Goal: Browse casually: Explore the website without a specific task or goal

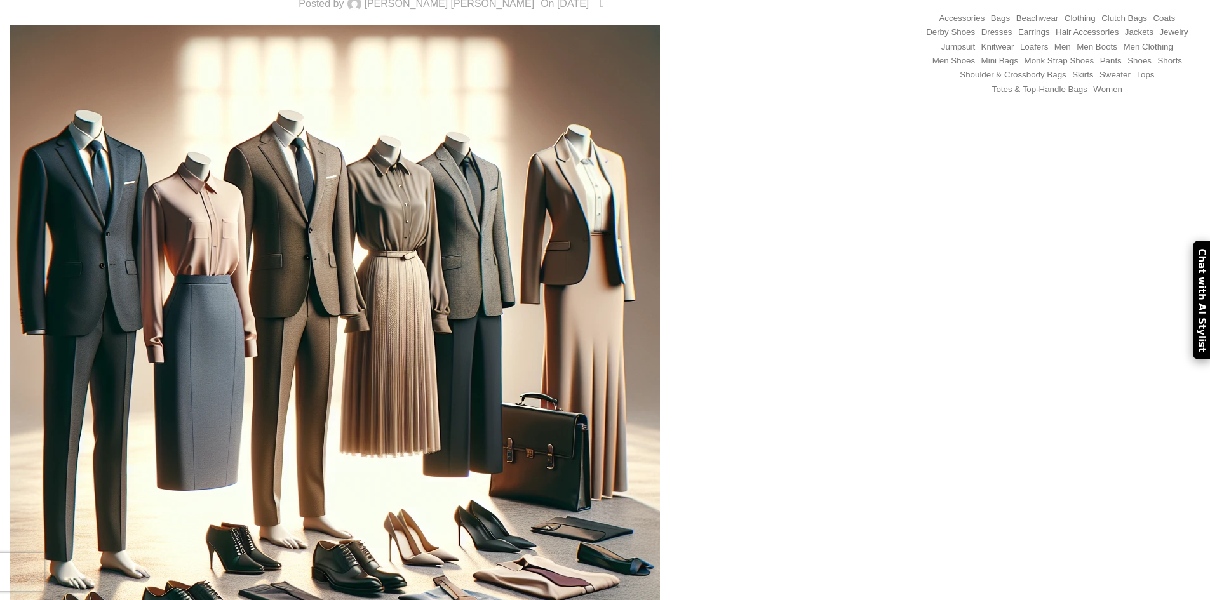
click at [565, 197] on img at bounding box center [335, 350] width 650 height 650
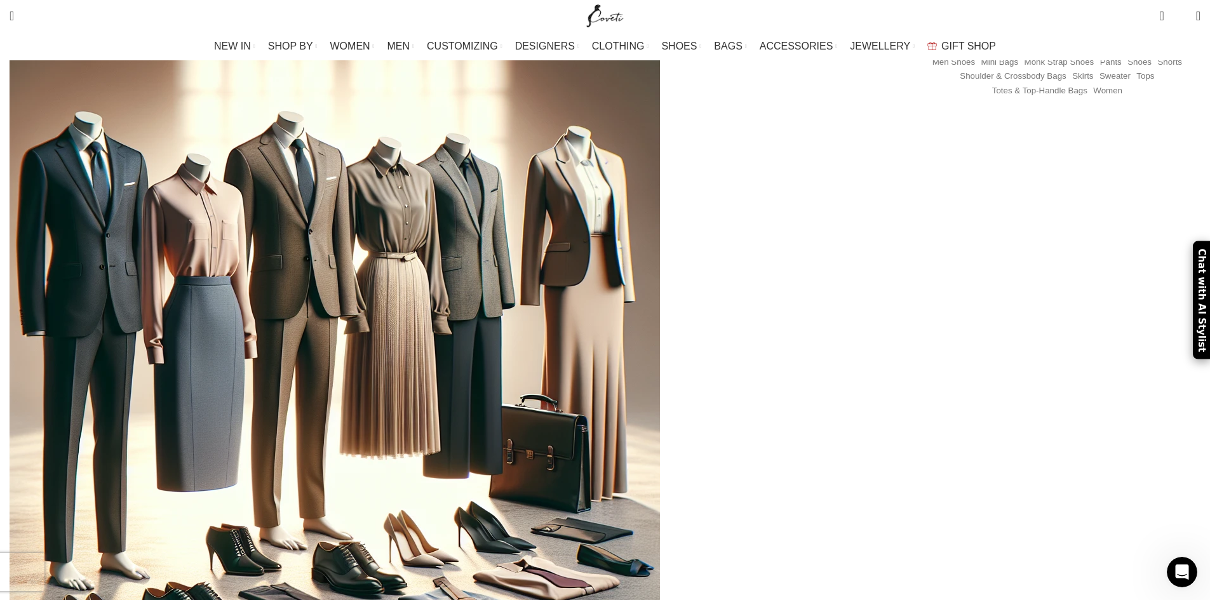
scroll to position [318, 0]
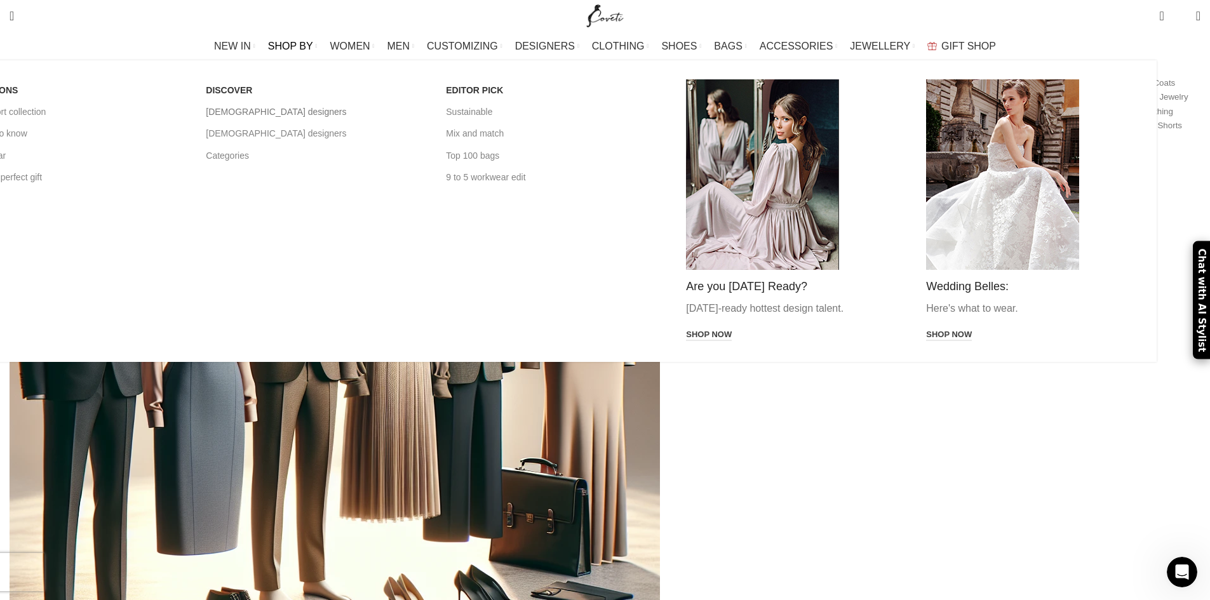
click at [422, 109] on link "[DEMOGRAPHIC_DATA] designers" at bounding box center [316, 112] width 221 height 22
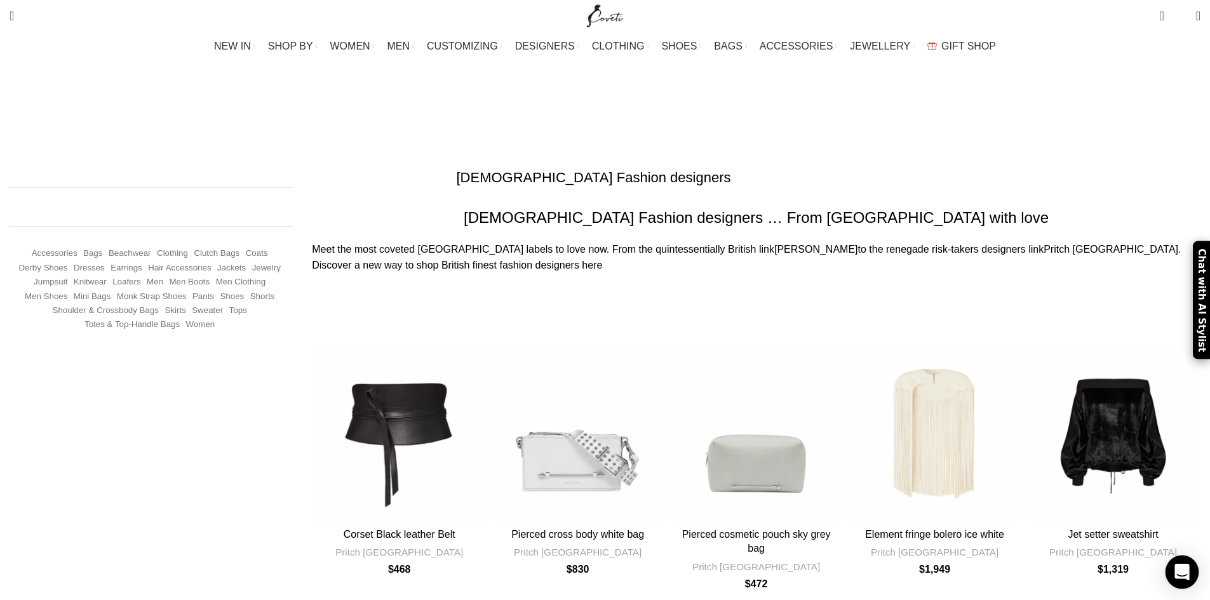
click at [1183, 577] on icon "Open Intercom Messenger" at bounding box center [1181, 572] width 15 height 17
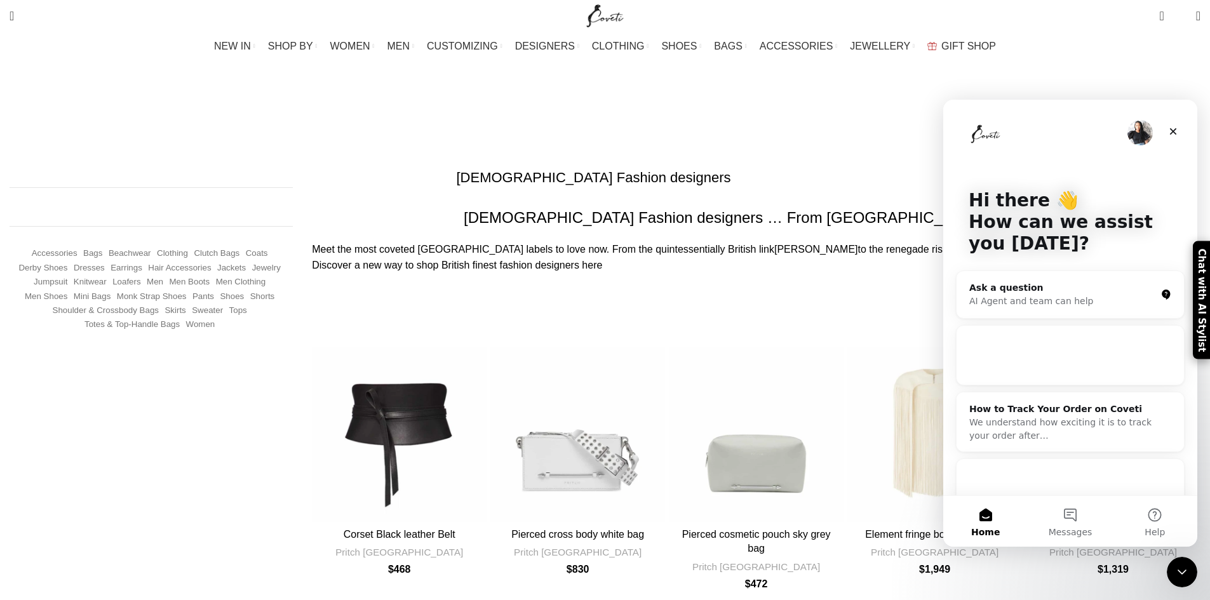
click at [821, 245] on div "British Fashion designers … From London with love Meet the most coveted London …" at bounding box center [756, 265] width 908 height 117
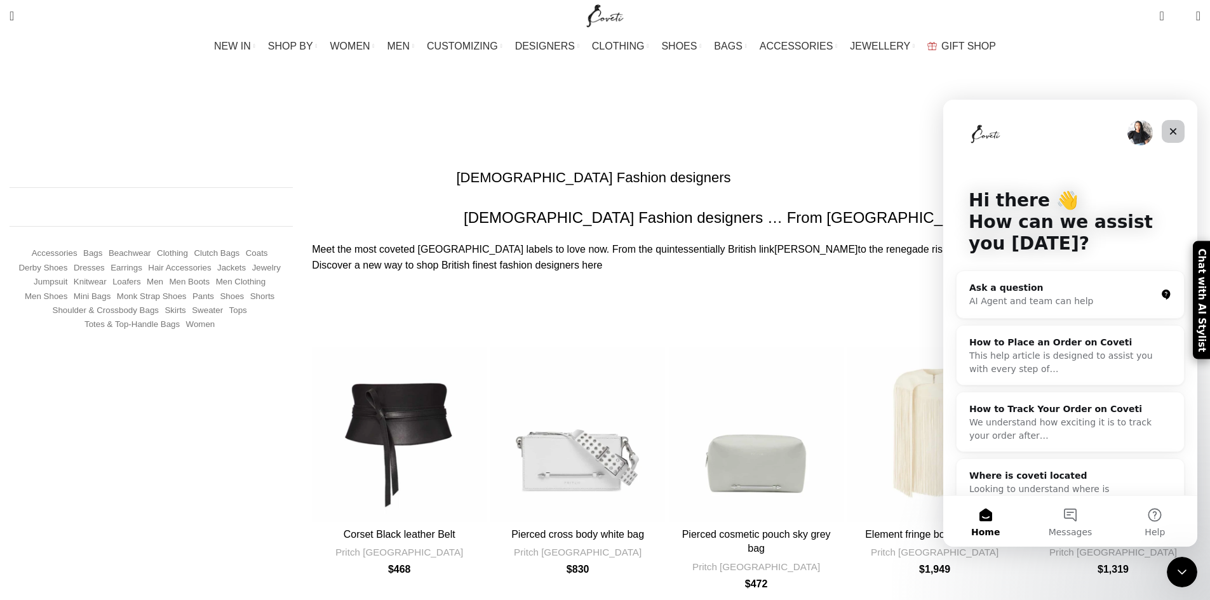
click at [1177, 131] on icon "Close" at bounding box center [1173, 131] width 10 height 10
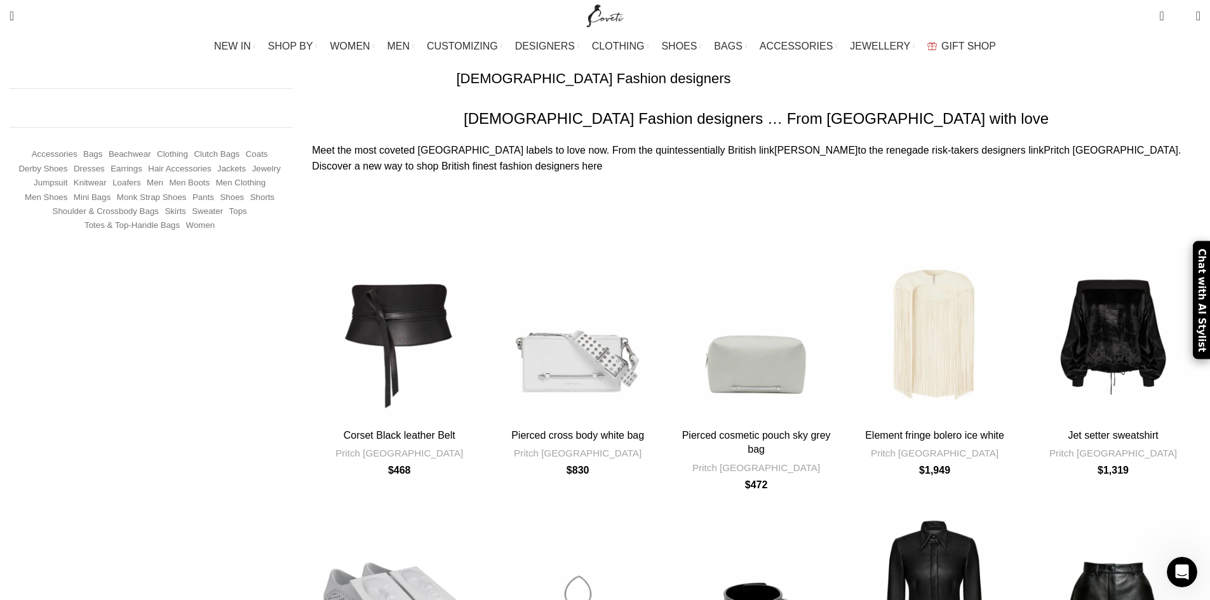
scroll to position [127, 0]
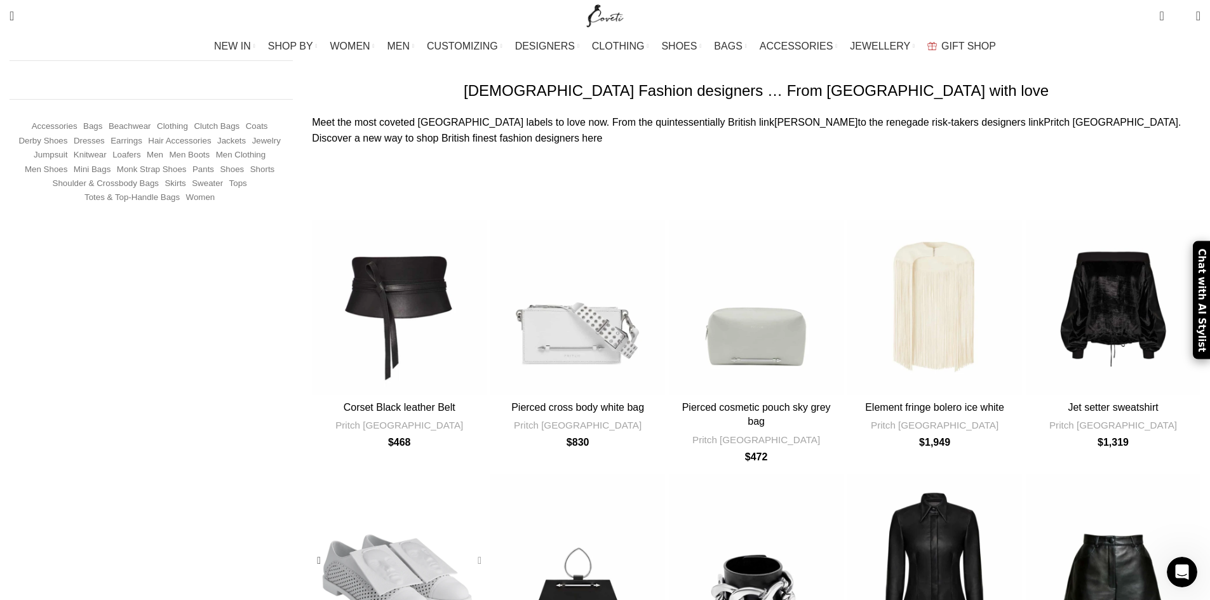
click at [486, 551] on div "Chronos White Brogues" at bounding box center [476, 560] width 19 height 19
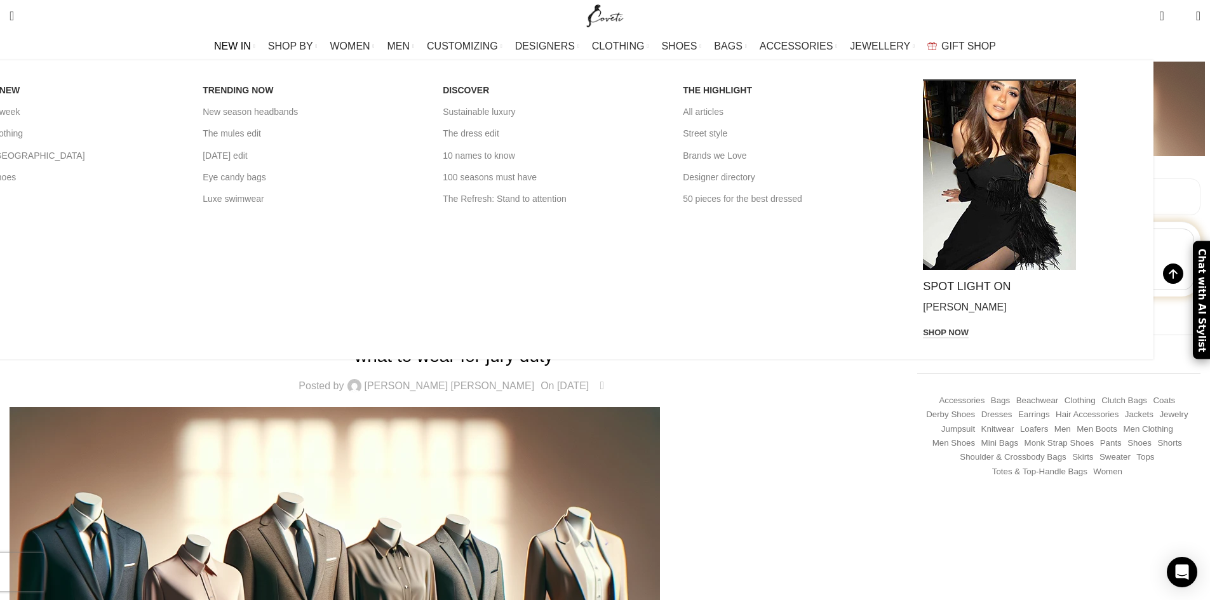
click at [251, 46] on span "NEW IN" at bounding box center [232, 46] width 37 height 12
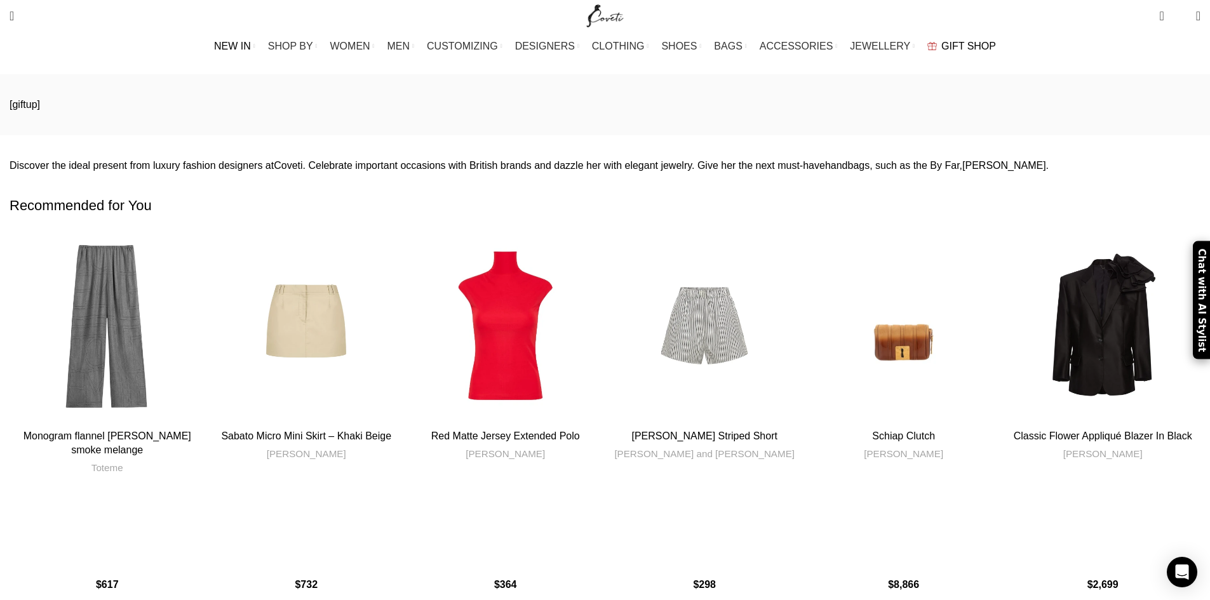
scroll to position [191, 0]
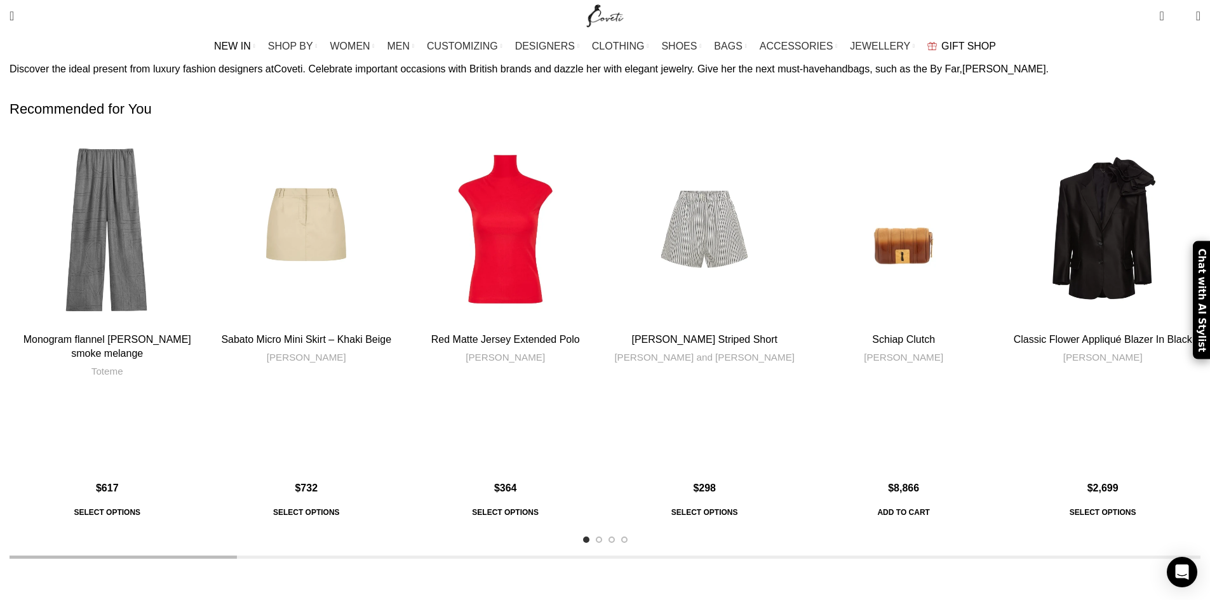
drag, startPoint x: 428, startPoint y: 363, endPoint x: 495, endPoint y: 362, distance: 67.3
click at [1200, 312] on div "Next slide" at bounding box center [1216, 328] width 32 height 32
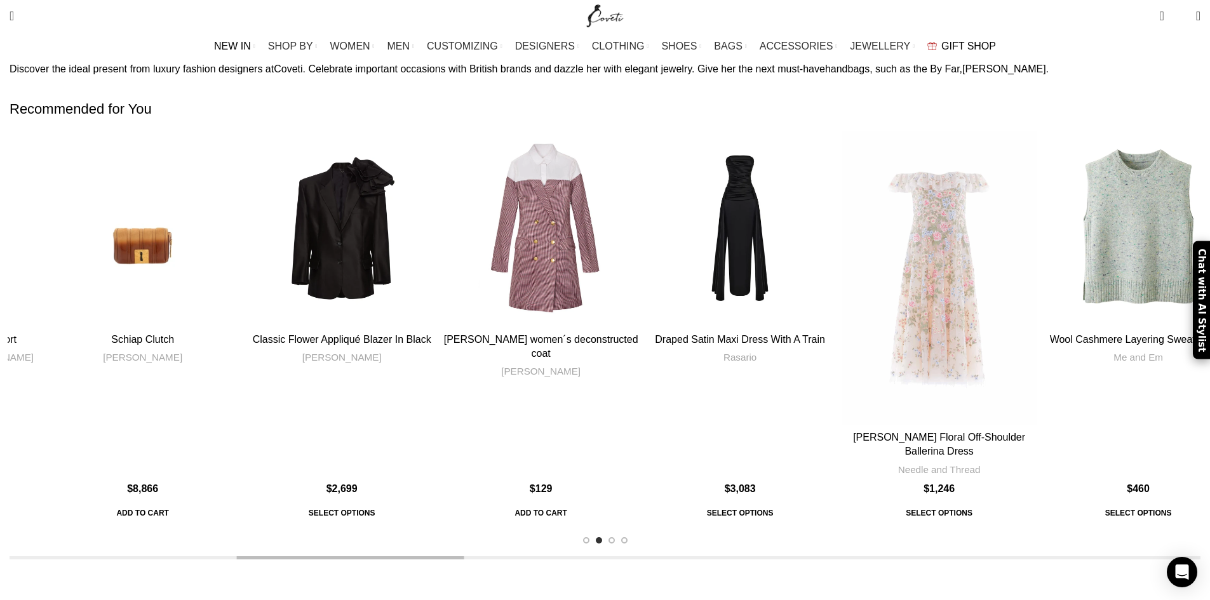
scroll to position [127, 0]
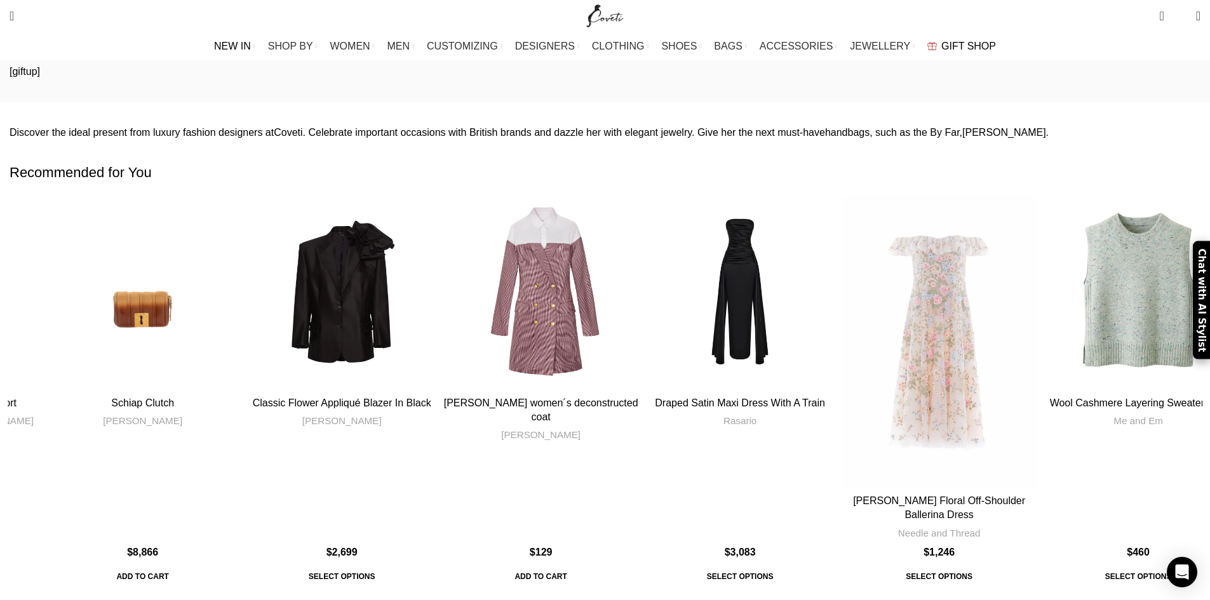
click at [1200, 376] on div "Next slide" at bounding box center [1216, 392] width 32 height 32
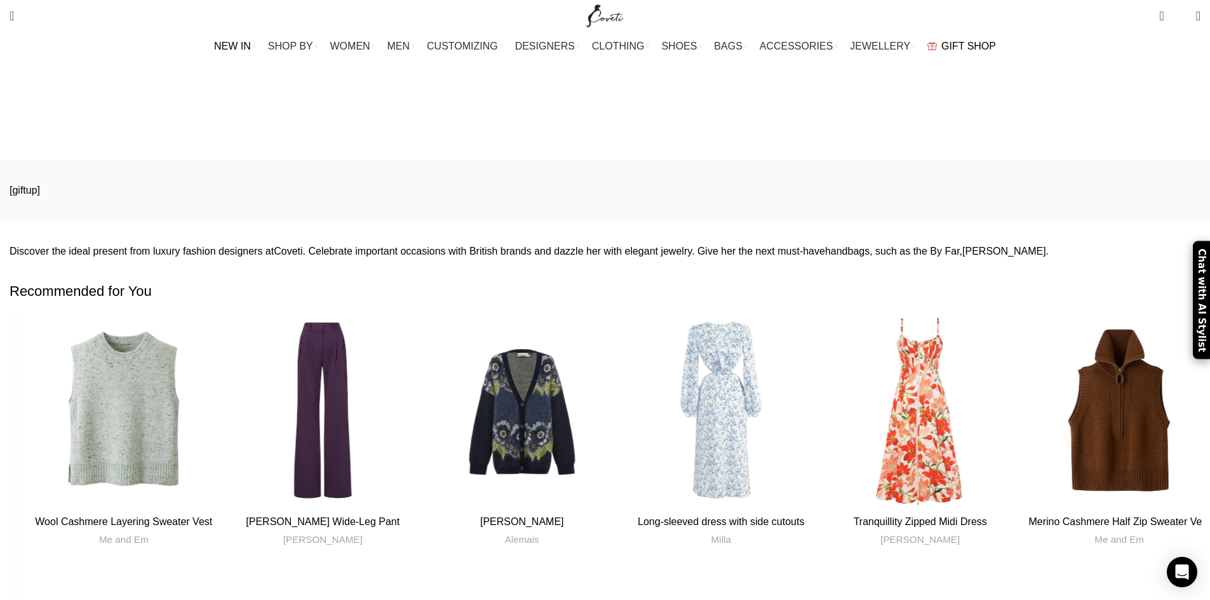
scroll to position [0, 0]
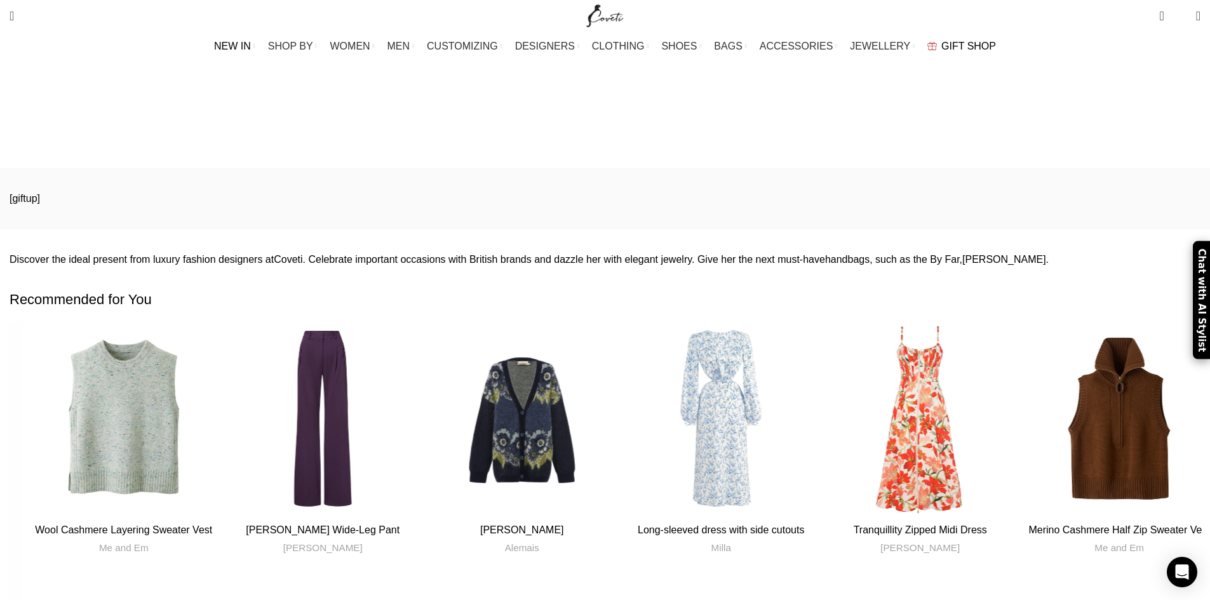
drag, startPoint x: 373, startPoint y: 0, endPoint x: 181, endPoint y: 104, distance: 218.5
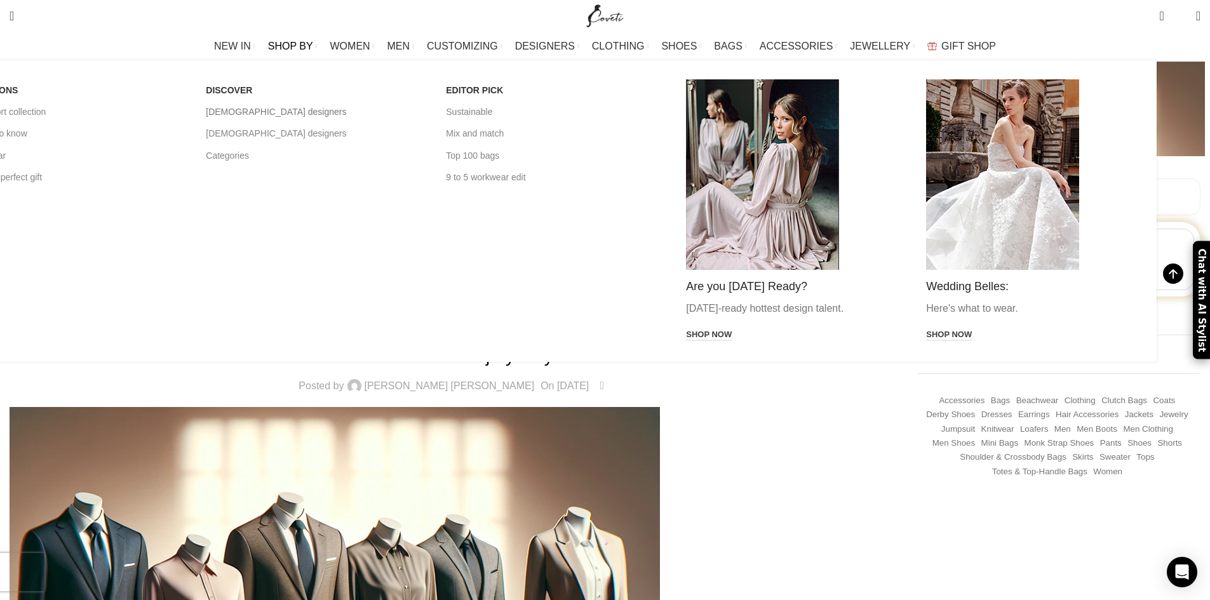
click at [418, 113] on link "[DEMOGRAPHIC_DATA] designers" at bounding box center [316, 112] width 221 height 22
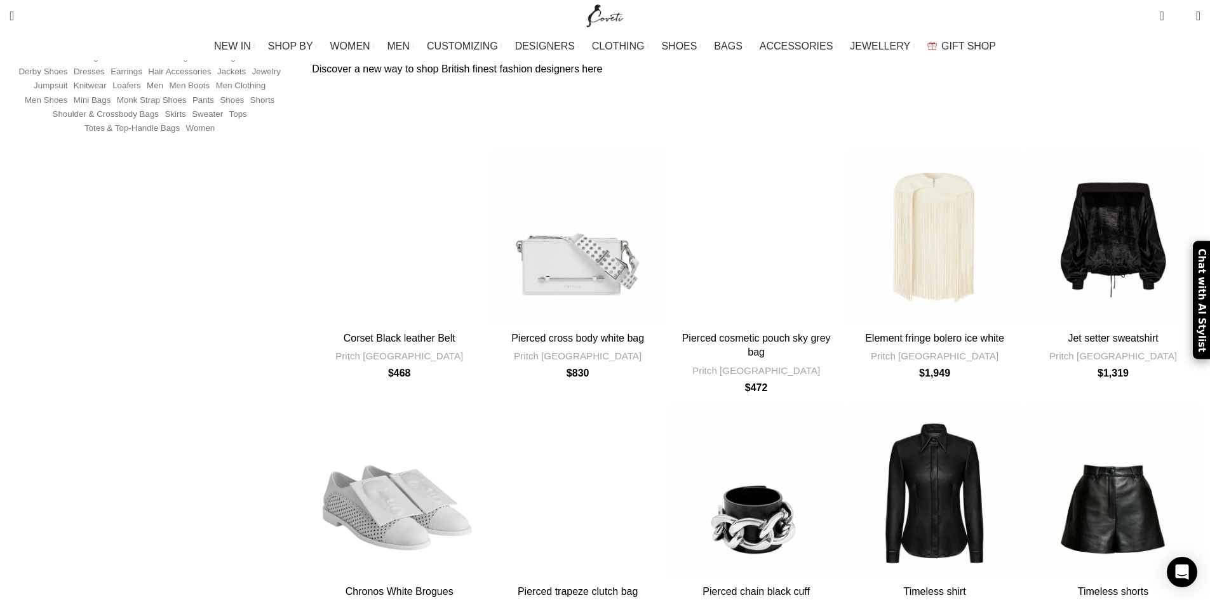
scroll to position [254, 0]
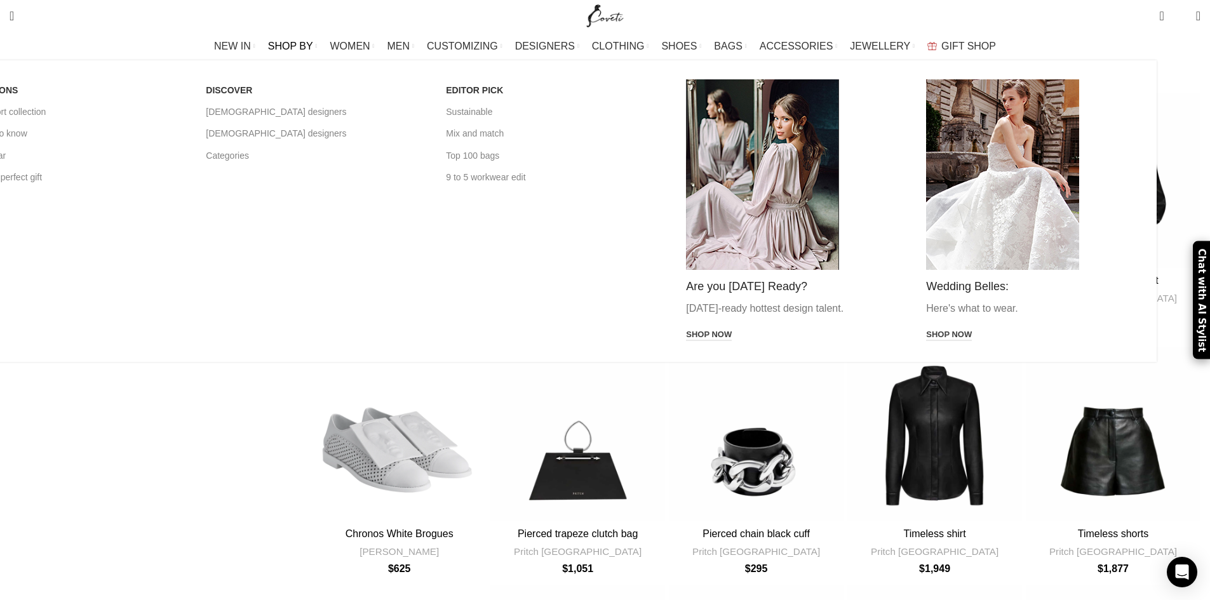
click at [313, 48] on span "SHOP BY" at bounding box center [290, 46] width 45 height 12
click at [396, 162] on link "Categories" at bounding box center [316, 156] width 221 height 22
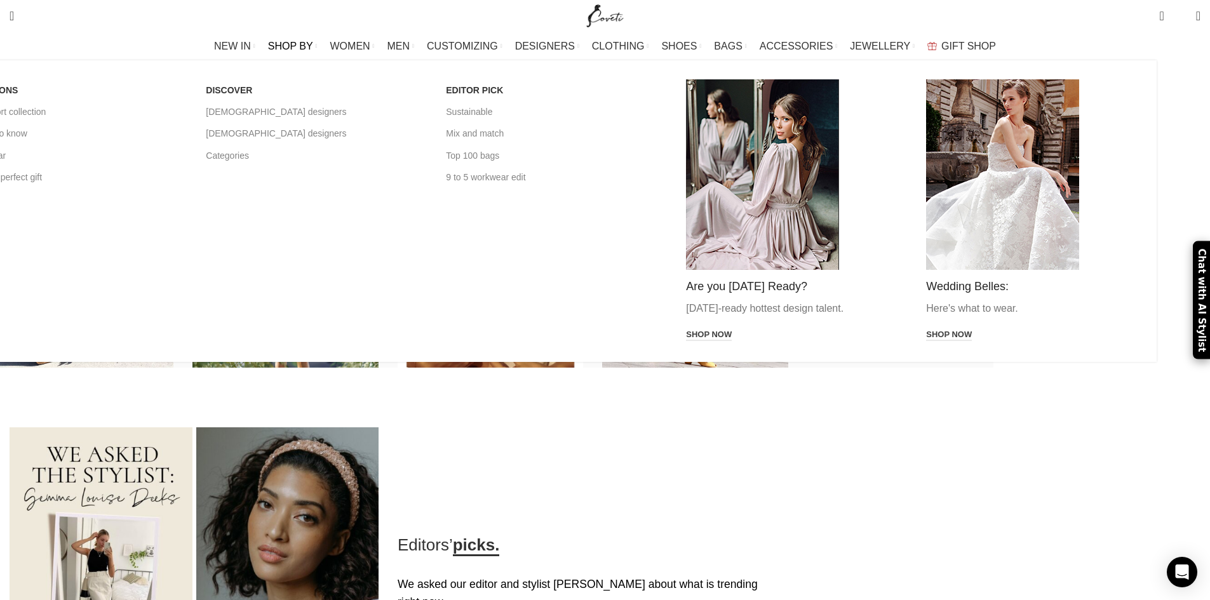
click at [313, 51] on span "SHOP BY" at bounding box center [290, 46] width 45 height 12
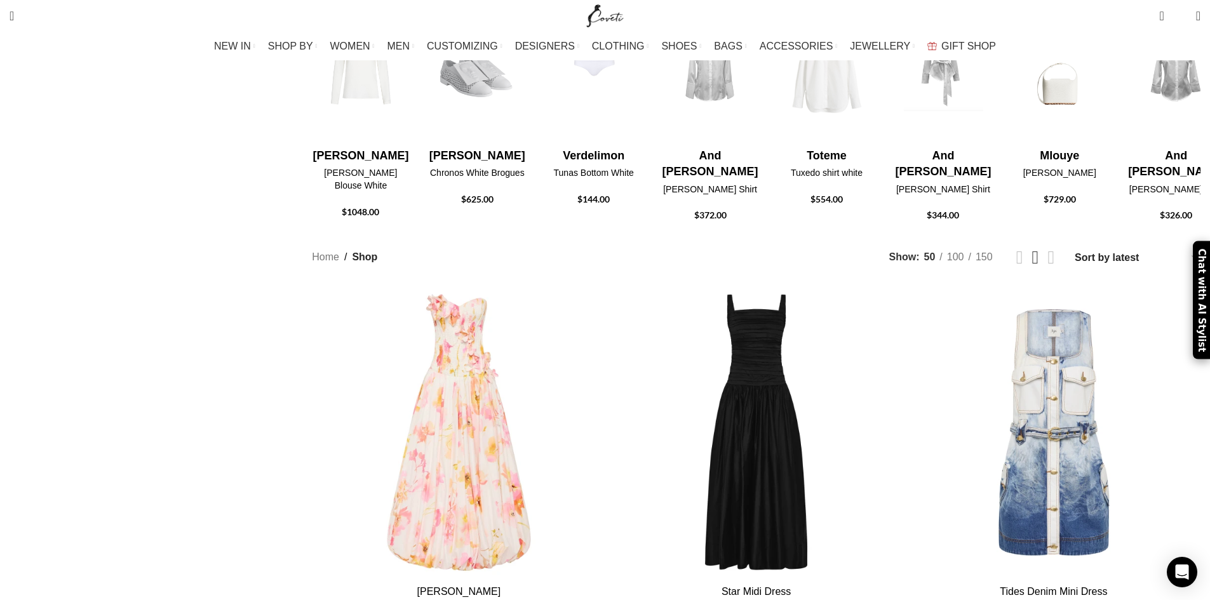
scroll to position [445, 0]
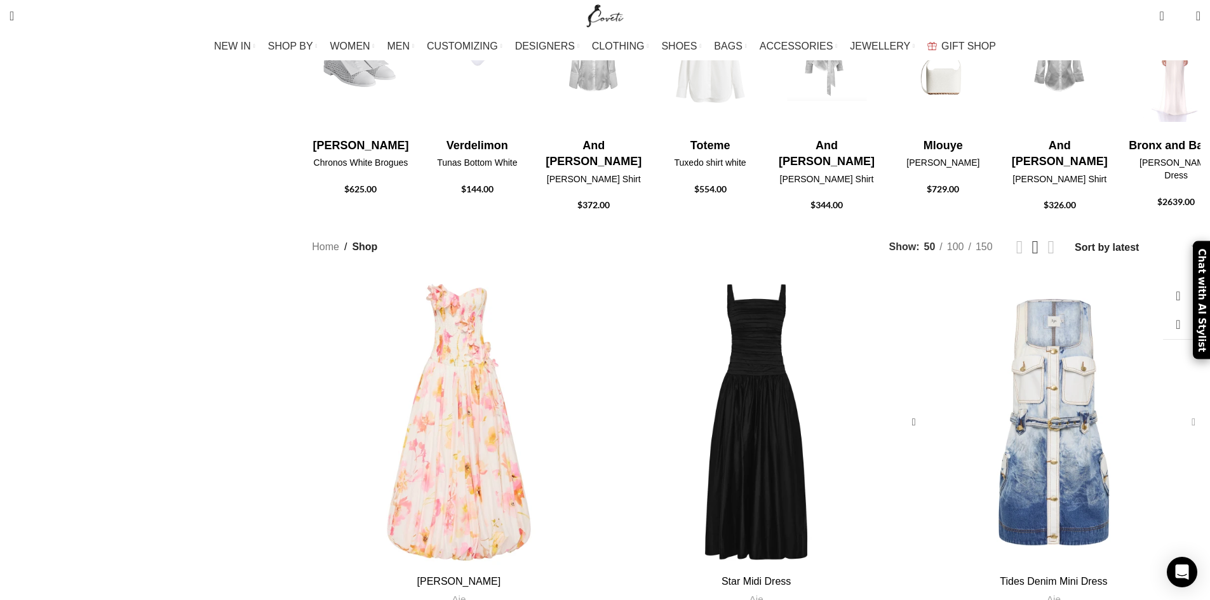
click at [1181, 413] on div "Tides Denim Mini Dress" at bounding box center [1190, 422] width 19 height 19
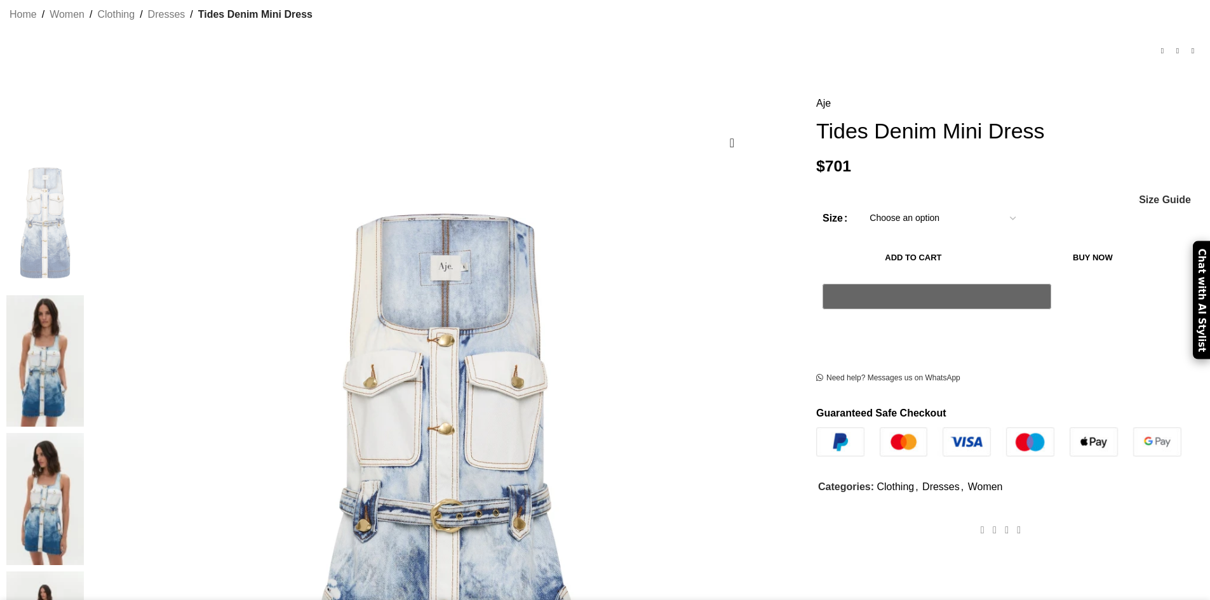
scroll to position [191, 0]
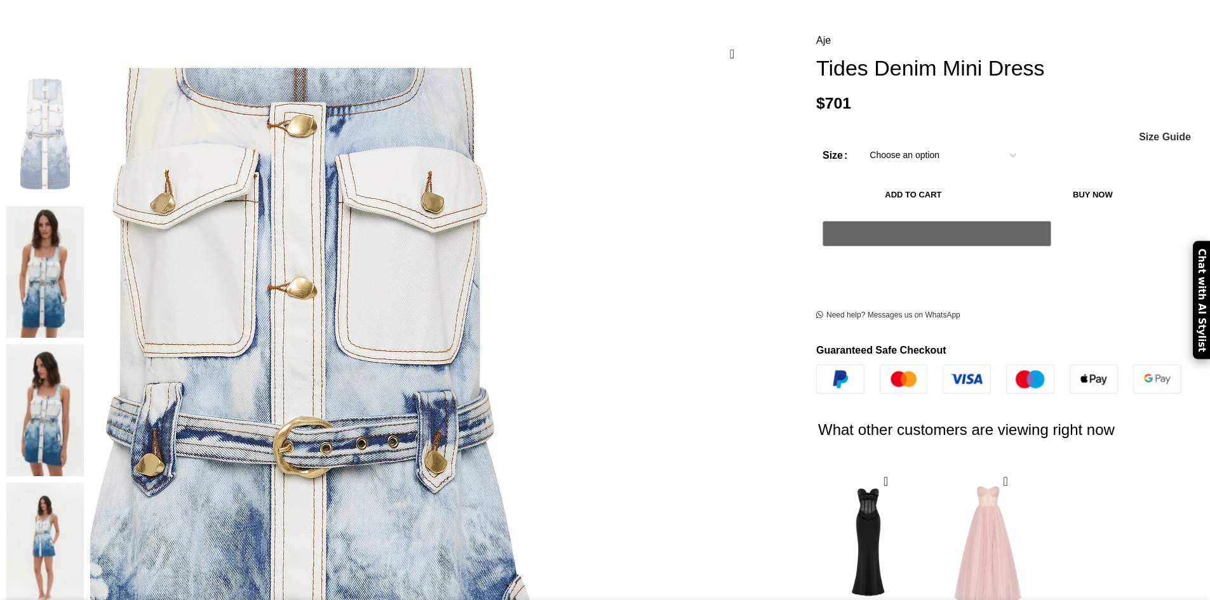
click at [518, 185] on img at bounding box center [300, 440] width 867 height 1301
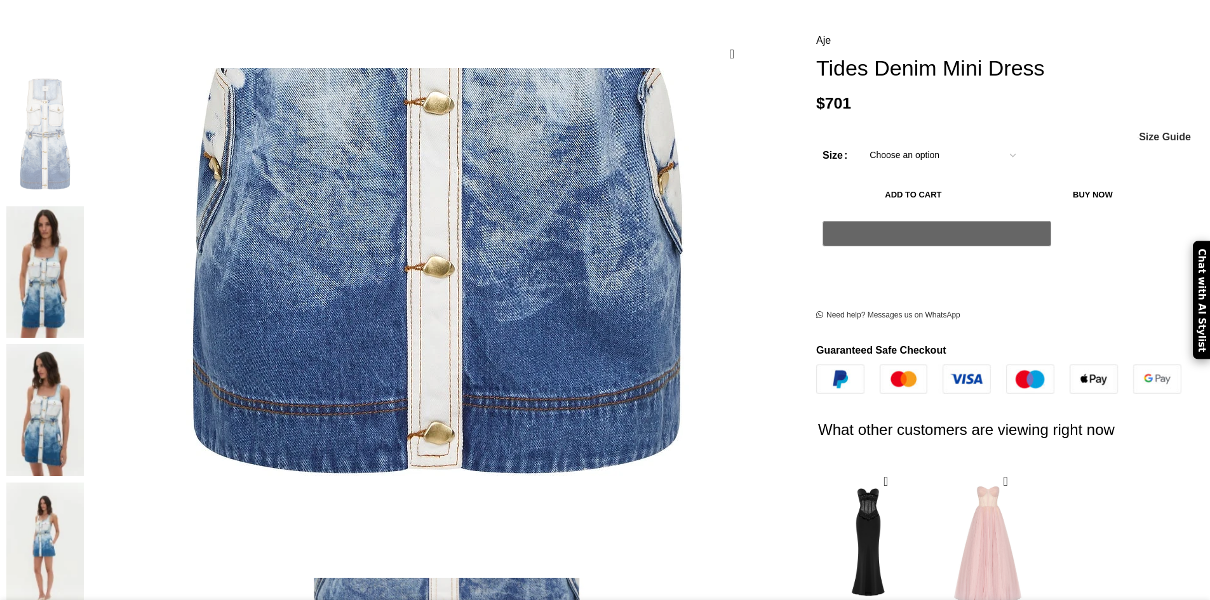
scroll to position [0, 134]
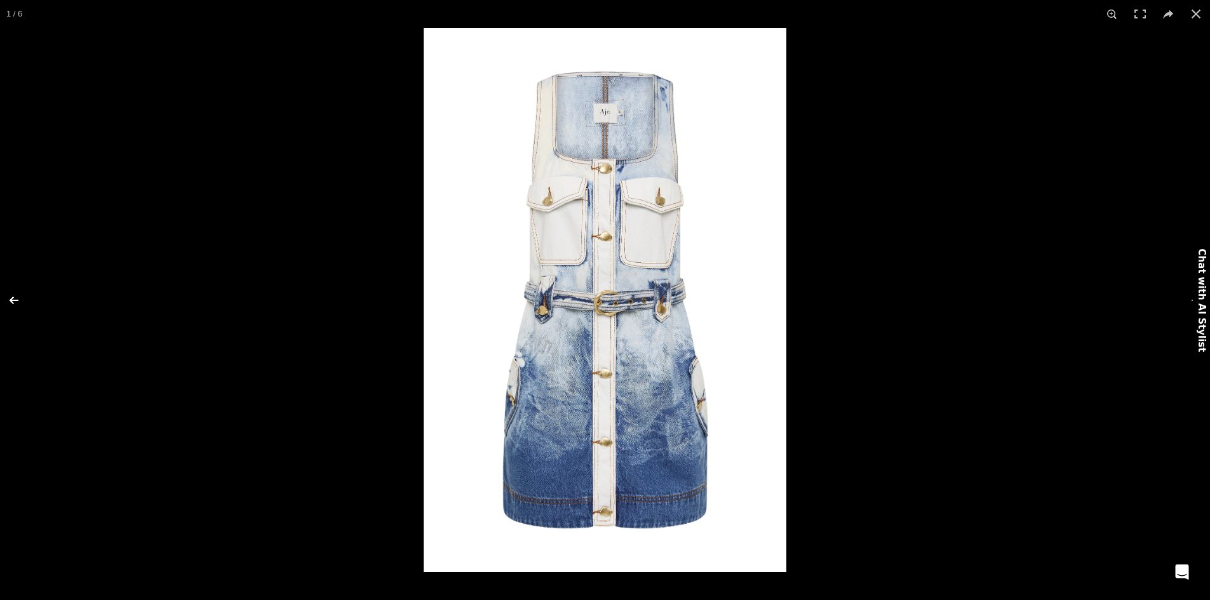
click at [10, 299] on button at bounding box center [22, 301] width 44 height 64
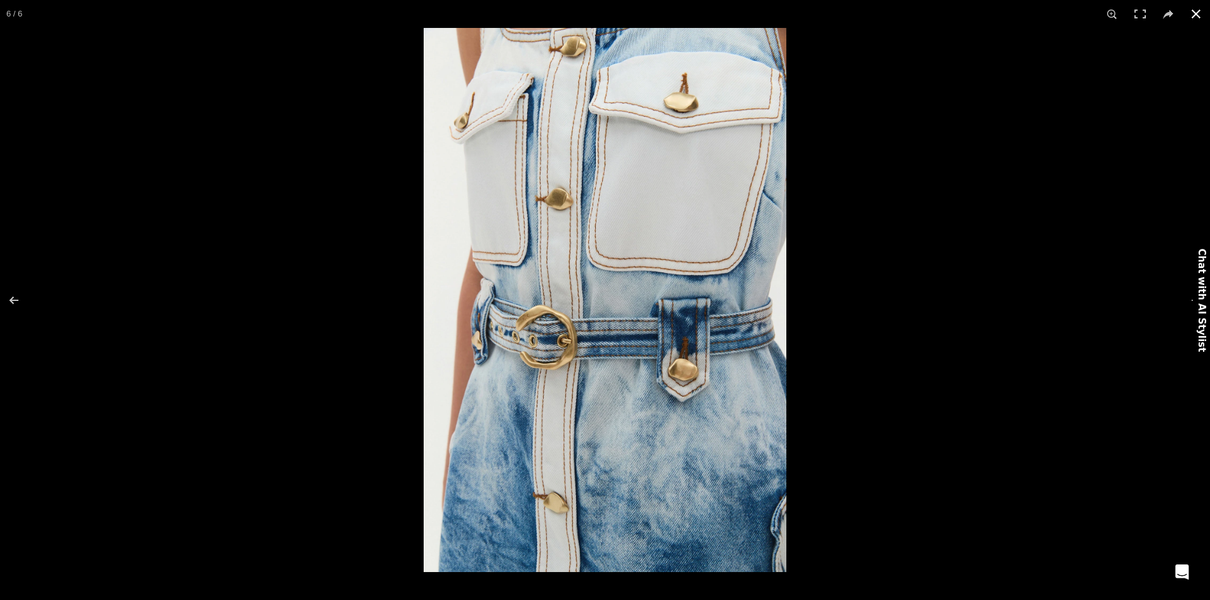
click at [1203, 18] on button at bounding box center [1196, 14] width 28 height 28
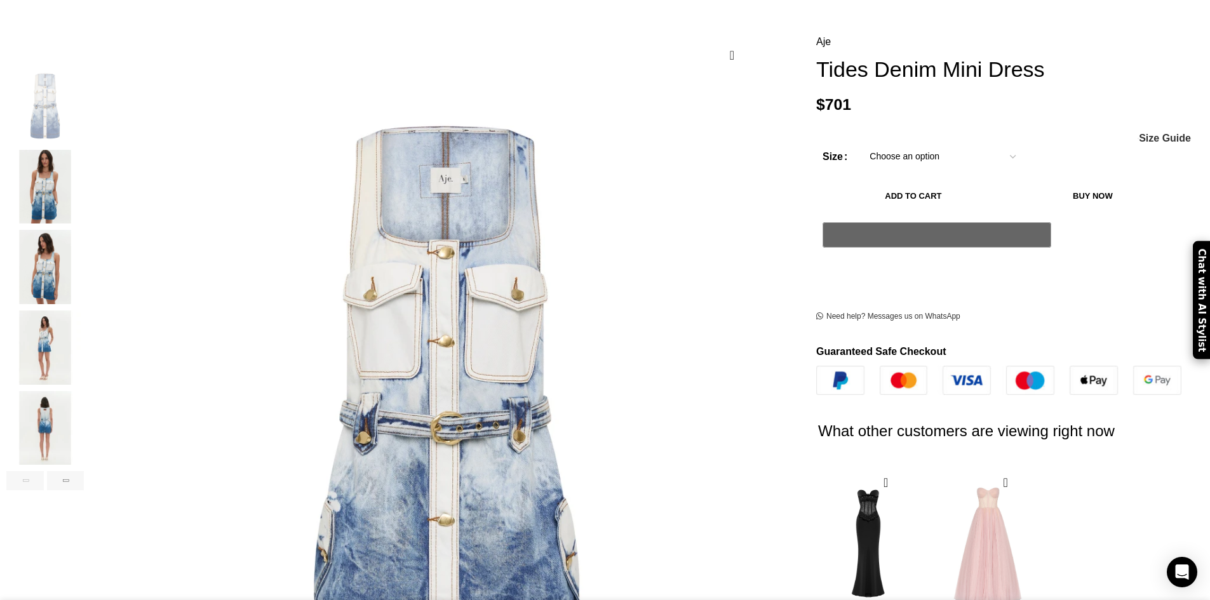
click at [84, 76] on img "1 / 6" at bounding box center [44, 106] width 77 height 74
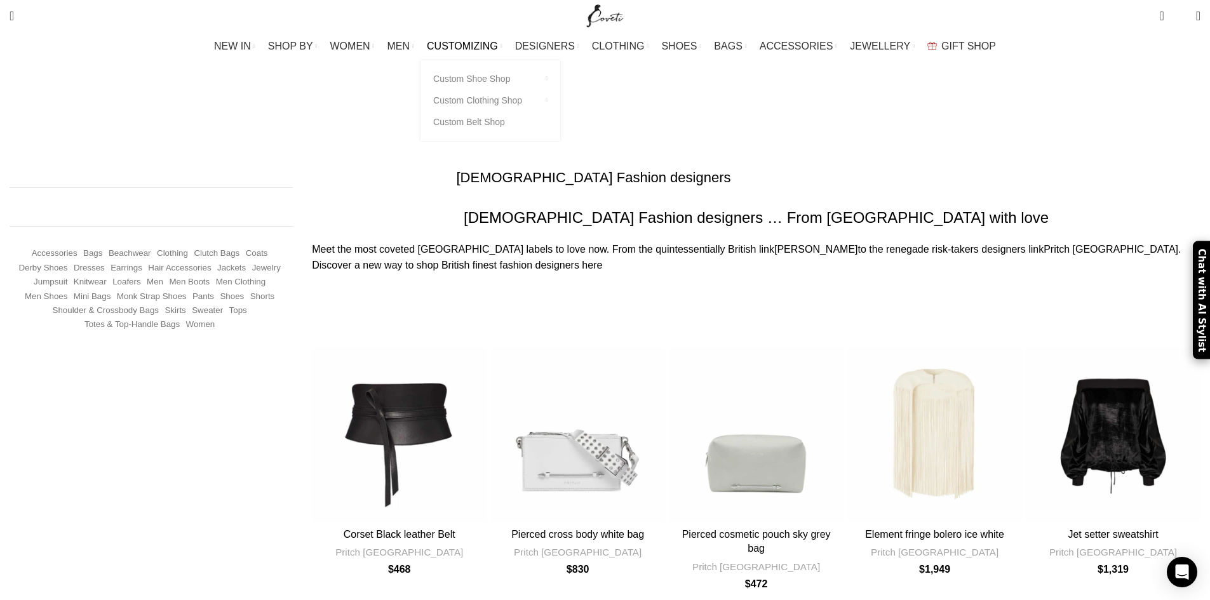
click at [498, 49] on span "CUSTOMIZING" at bounding box center [462, 46] width 71 height 12
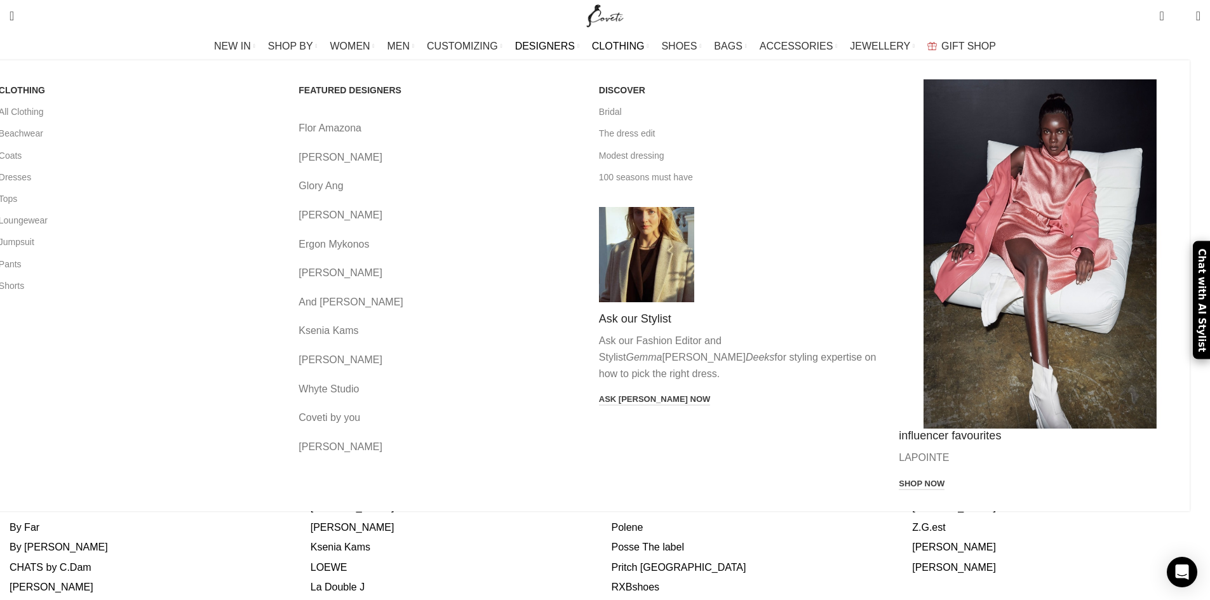
scroll to position [381, 0]
click at [634, 44] on span "CLOTHING" at bounding box center [618, 46] width 53 height 12
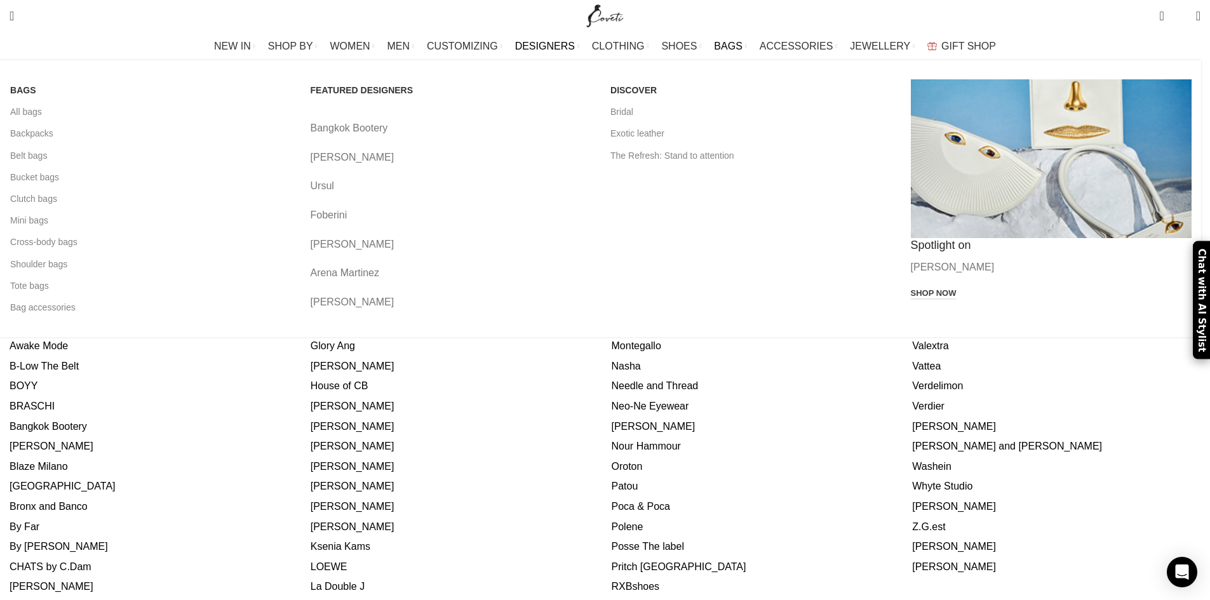
click at [478, 128] on link "Bangkok Bootery" at bounding box center [451, 128] width 281 height 17
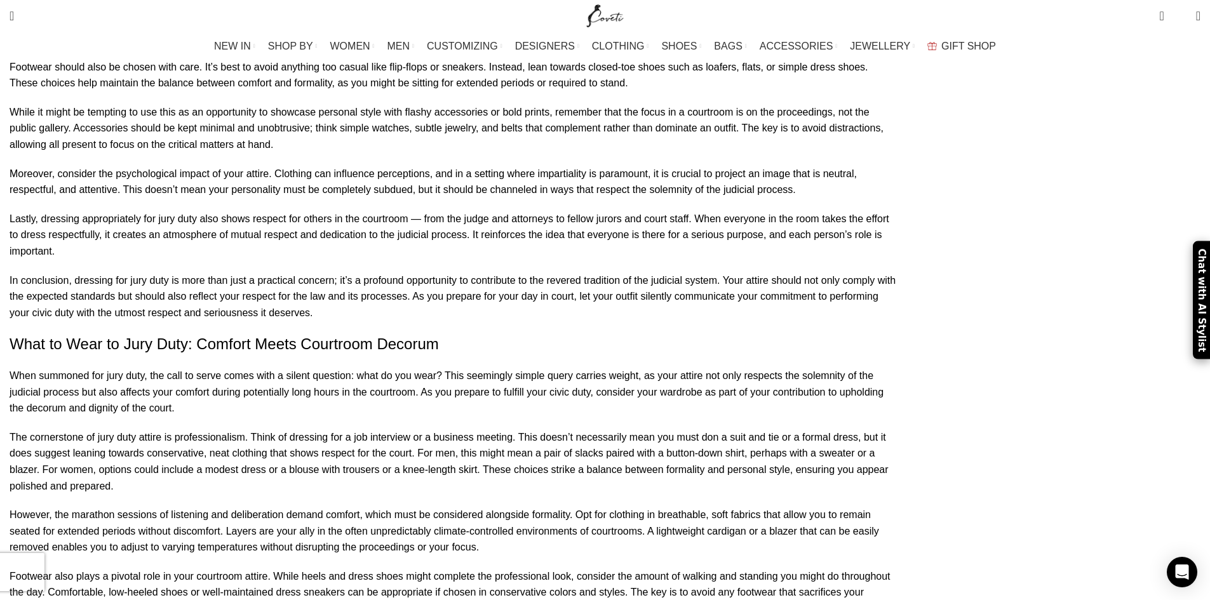
scroll to position [1016, 0]
